Goal: Information Seeking & Learning: Check status

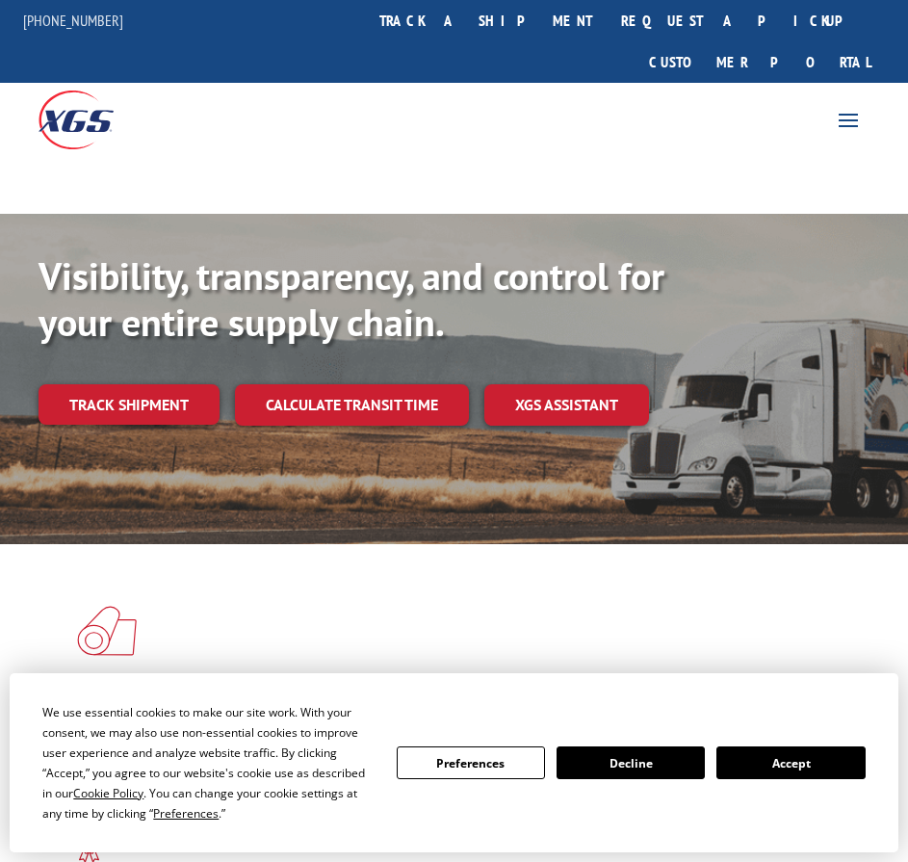
click at [528, 23] on link "track a shipment" at bounding box center [486, 20] width 242 height 41
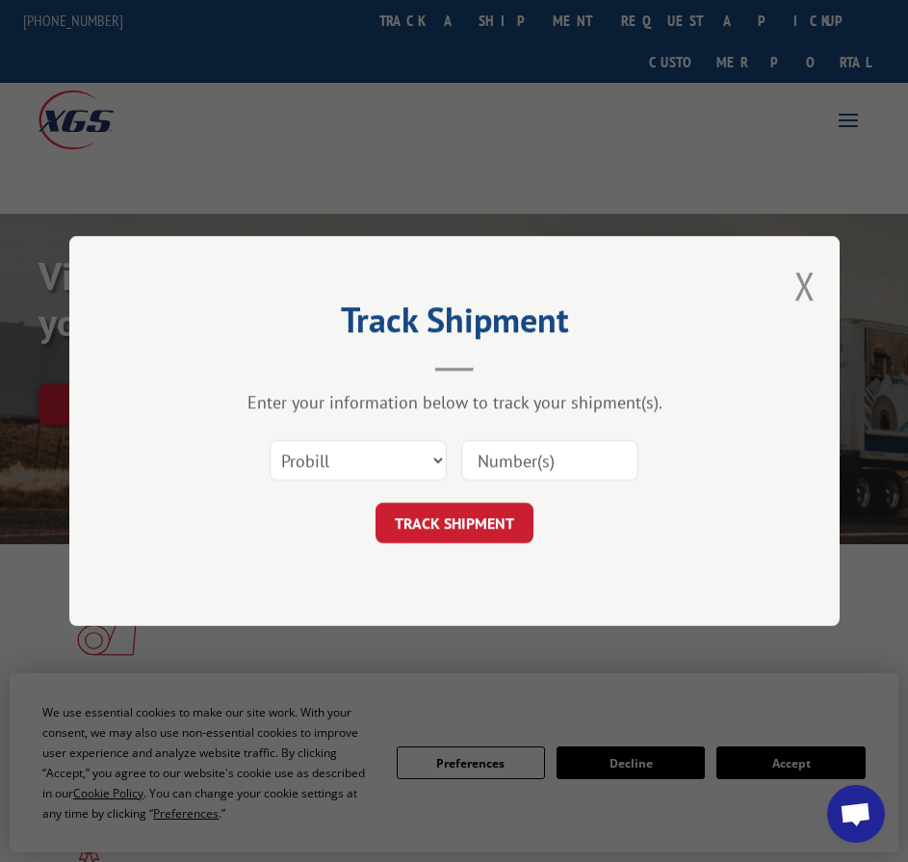
click at [519, 466] on input at bounding box center [549, 460] width 177 height 40
paste input "17409252"
type input "17409252"
click at [492, 509] on button "TRACK SHIPMENT" at bounding box center [455, 523] width 158 height 40
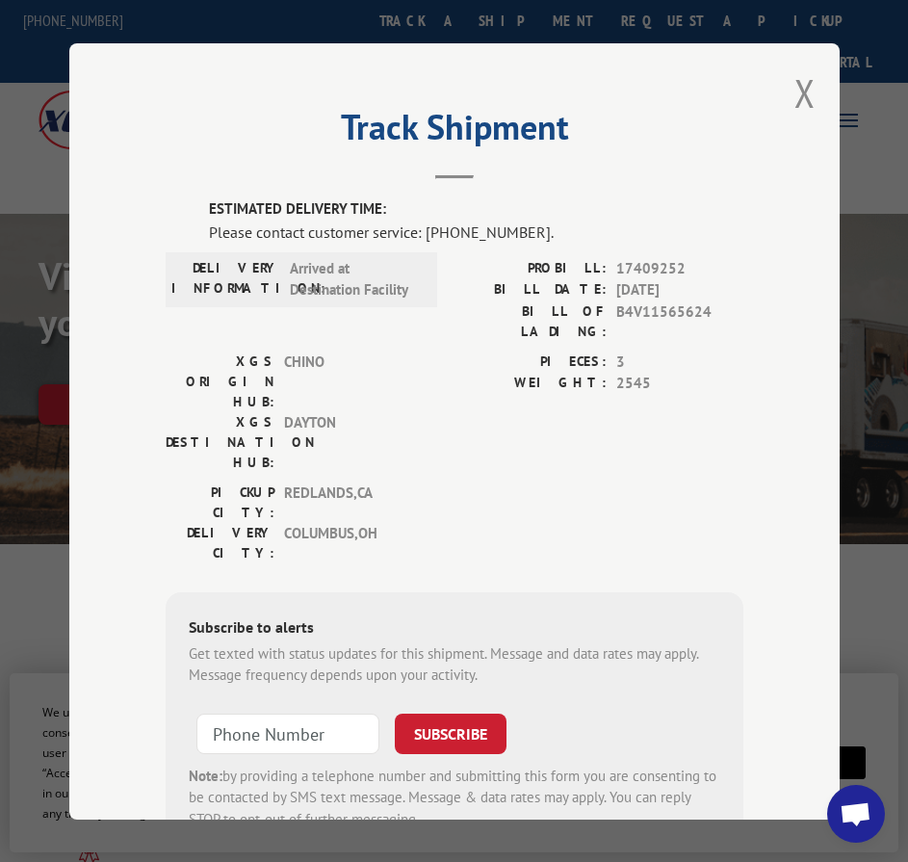
drag, startPoint x: 441, startPoint y: 449, endPoint x: 307, endPoint y: 356, distance: 162.7
click at [435, 482] on div "PICKUP CITY: [GEOGRAPHIC_DATA] , [GEOGRAPHIC_DATA]: [GEOGRAPHIC_DATA] , [GEOGRA…" at bounding box center [455, 527] width 578 height 91
click at [795, 81] on button "Close modal" at bounding box center [805, 92] width 21 height 51
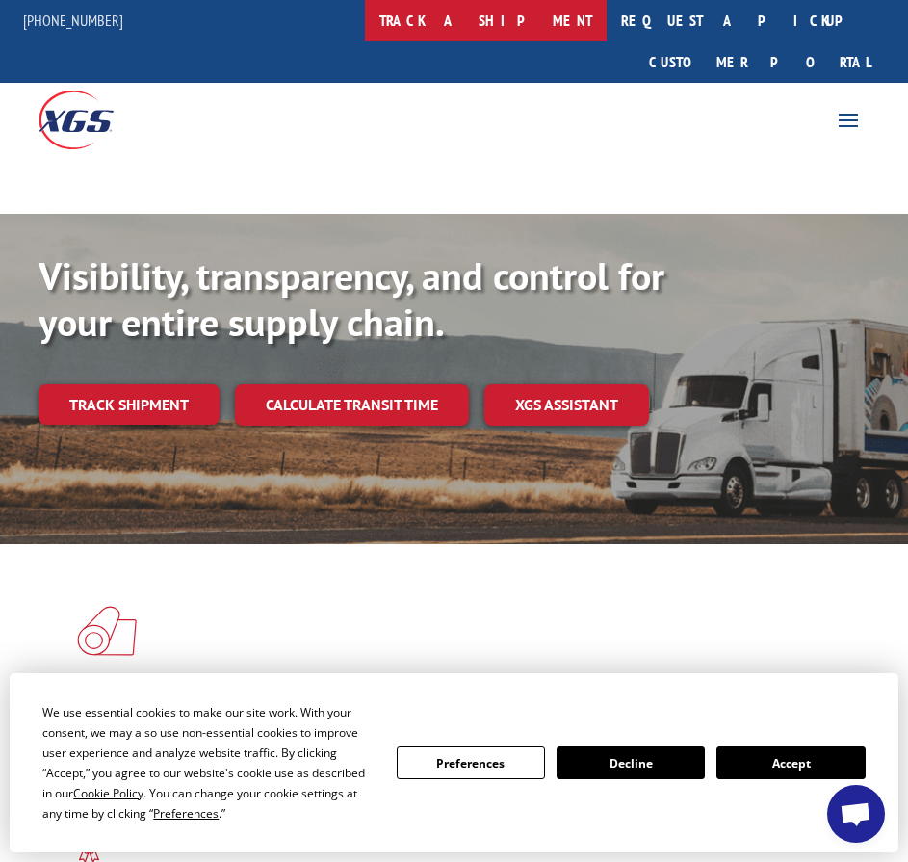
click at [534, 21] on link "track a shipment" at bounding box center [486, 20] width 242 height 41
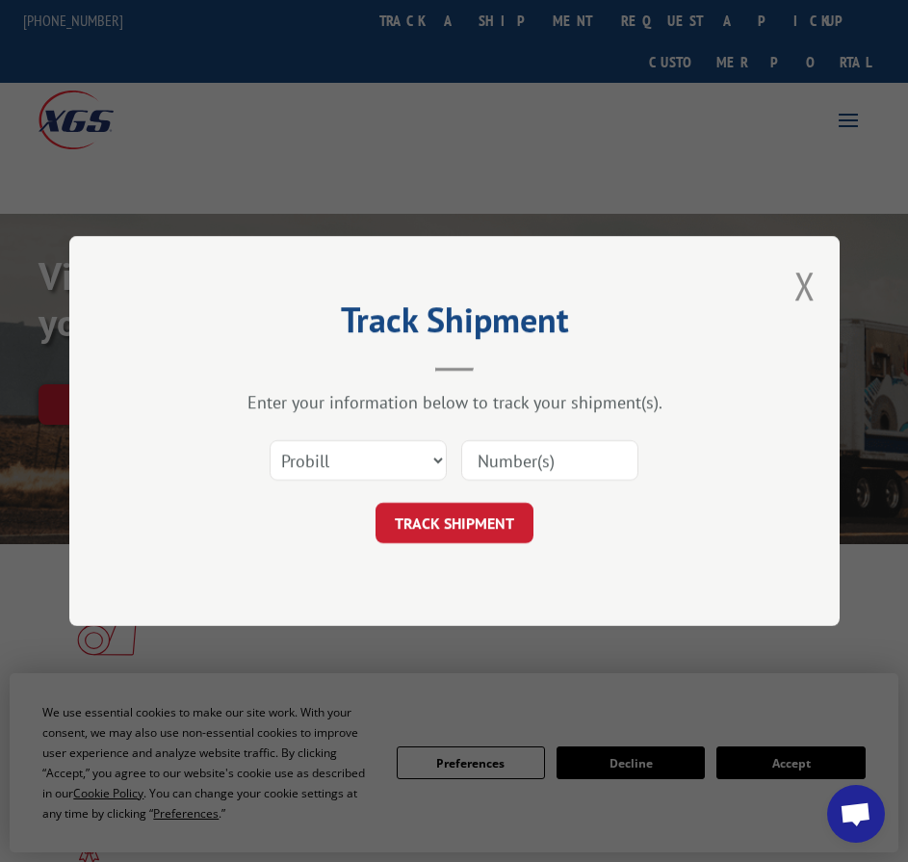
click at [552, 456] on input at bounding box center [549, 460] width 177 height 40
paste input "16955612"
type input "16955612"
click at [504, 525] on button "TRACK SHIPMENT" at bounding box center [455, 523] width 158 height 40
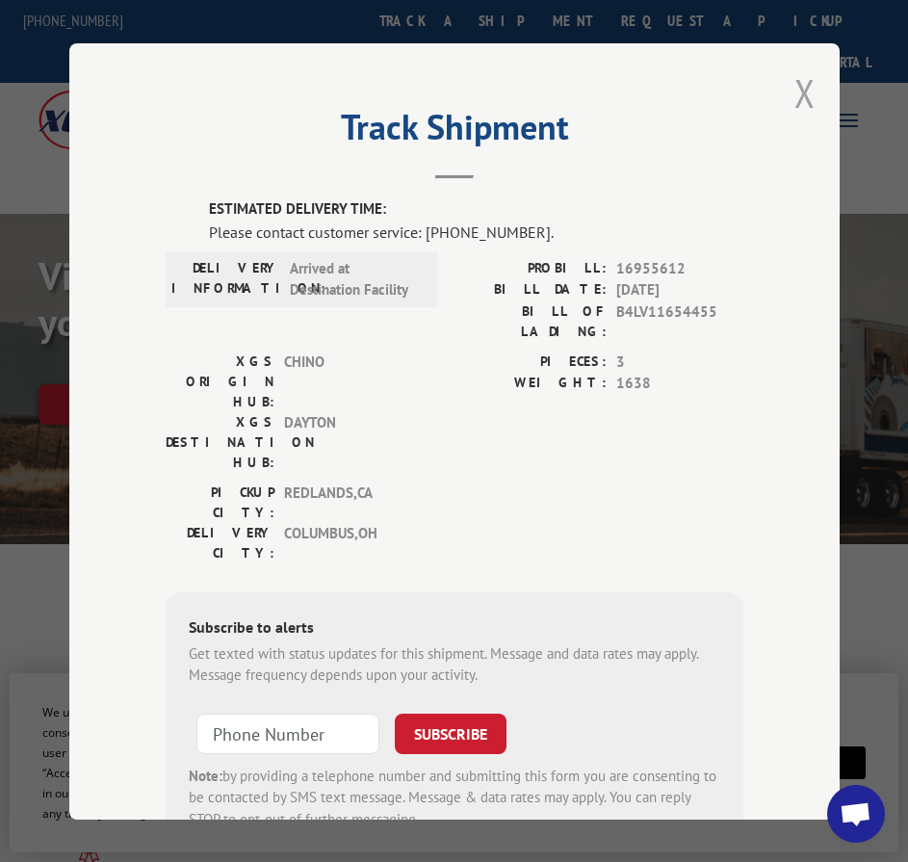
click at [797, 79] on button "Close modal" at bounding box center [805, 92] width 21 height 51
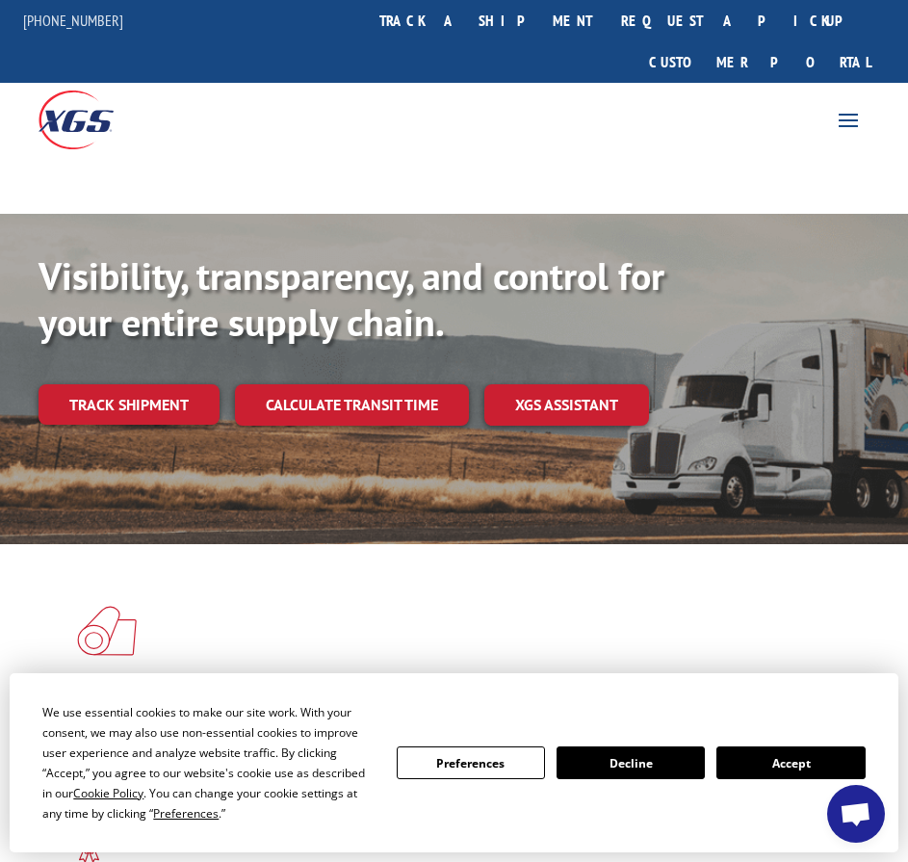
click at [549, 32] on link "track a shipment" at bounding box center [486, 20] width 242 height 41
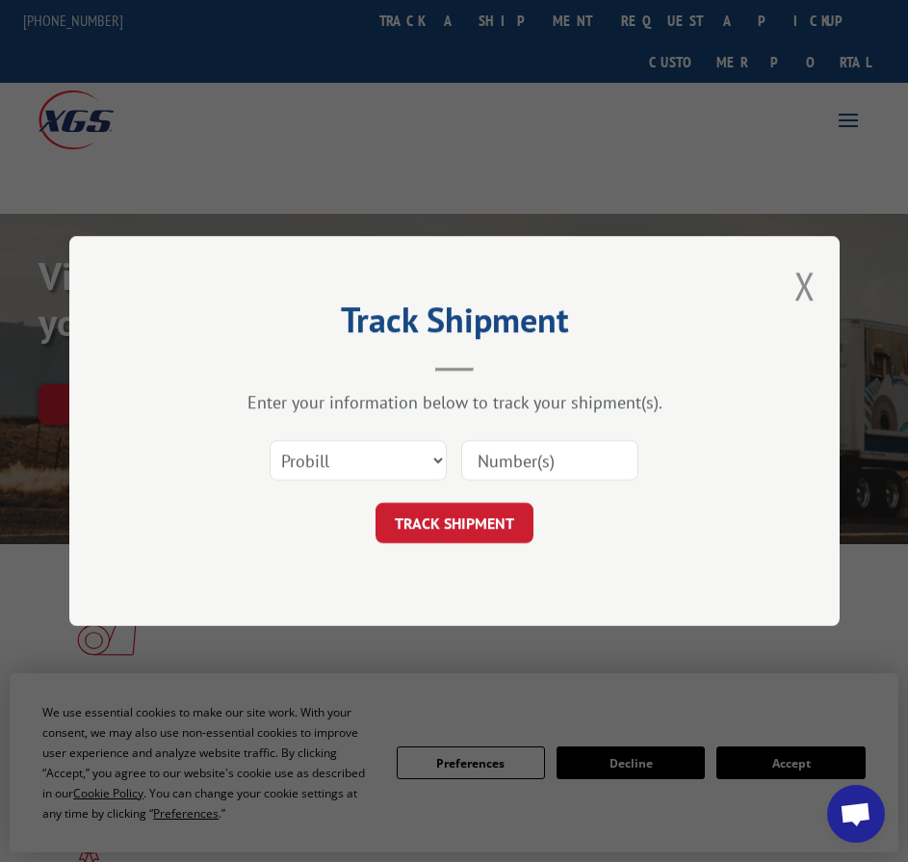
click at [594, 462] on input at bounding box center [549, 460] width 177 height 40
paste input "17409311"
type input "17409311"
click at [441, 535] on button "TRACK SHIPMENT" at bounding box center [455, 523] width 158 height 40
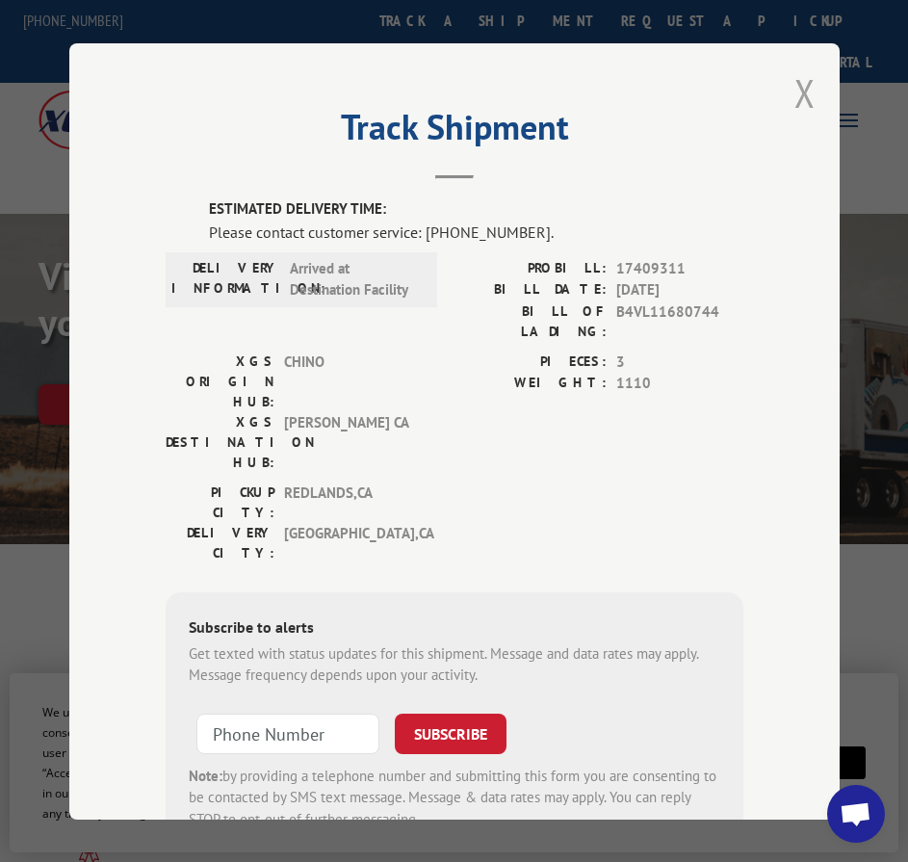
click at [795, 85] on button "Close modal" at bounding box center [805, 92] width 21 height 51
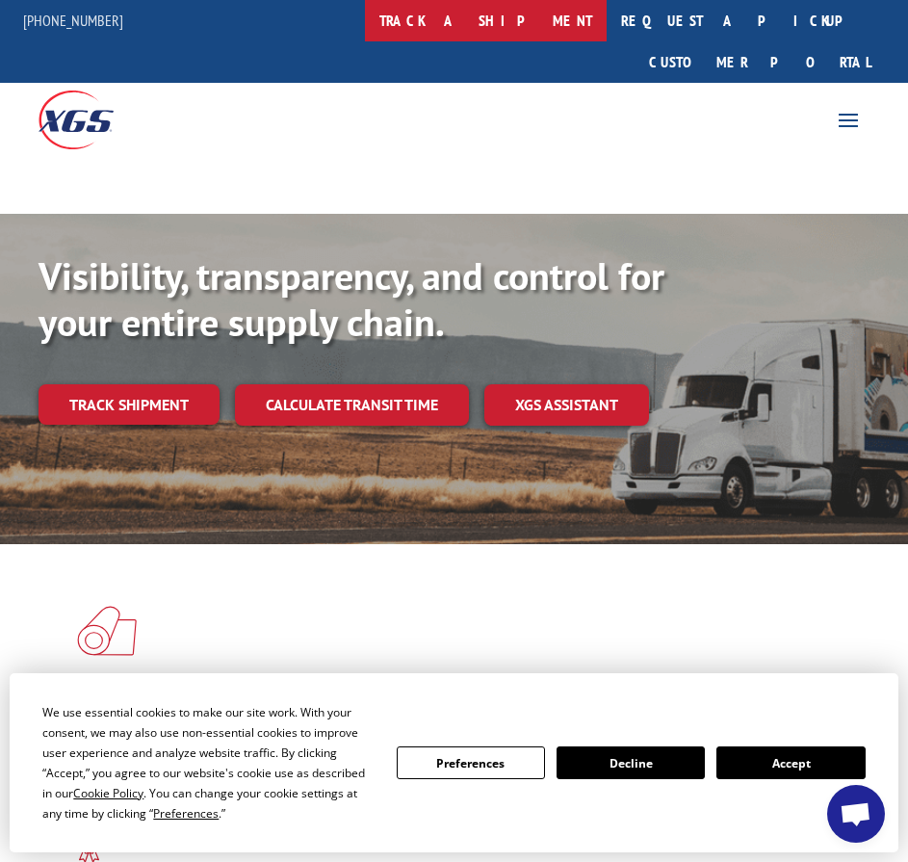
click at [541, 20] on link "track a shipment" at bounding box center [486, 20] width 242 height 41
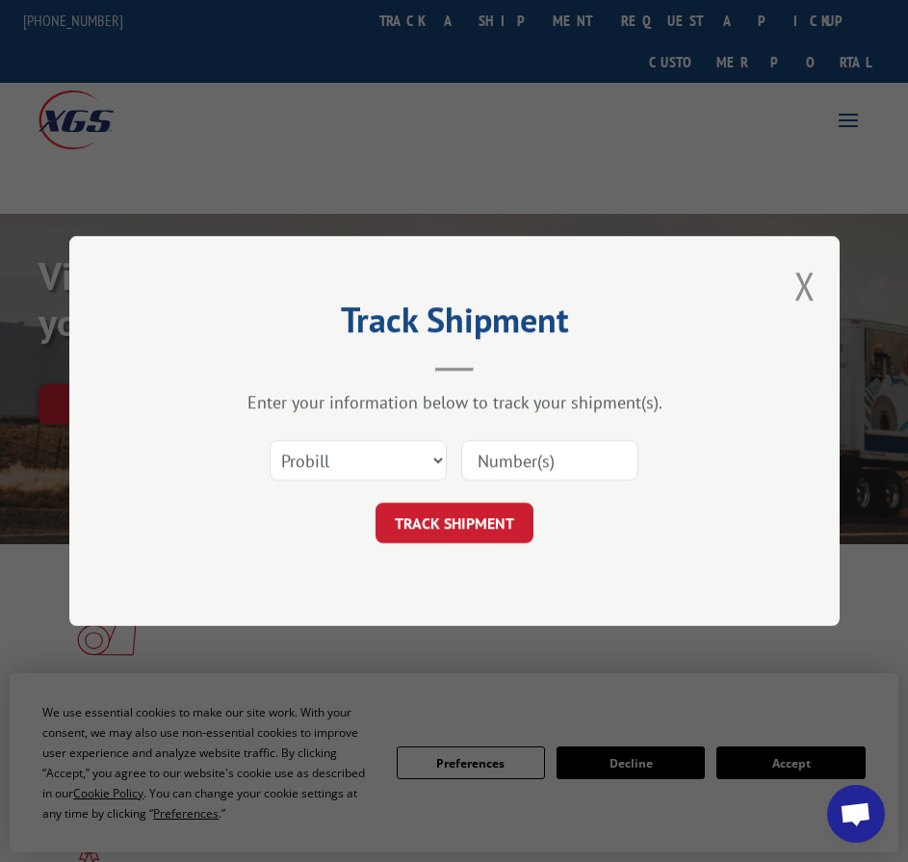
click at [570, 473] on input at bounding box center [549, 460] width 177 height 40
paste input "17608701"
type input "17608701"
click at [500, 516] on button "TRACK SHIPMENT" at bounding box center [455, 523] width 158 height 40
